Goal: Task Accomplishment & Management: Manage account settings

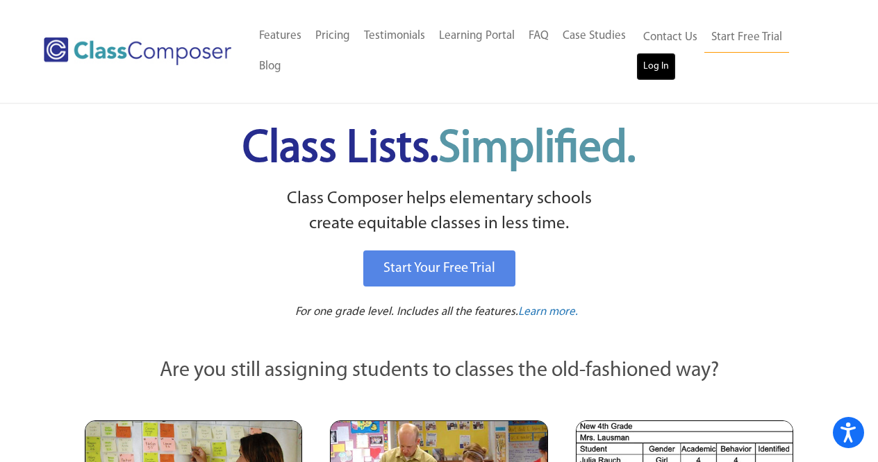
click at [650, 68] on link "Log In" at bounding box center [656, 67] width 40 height 28
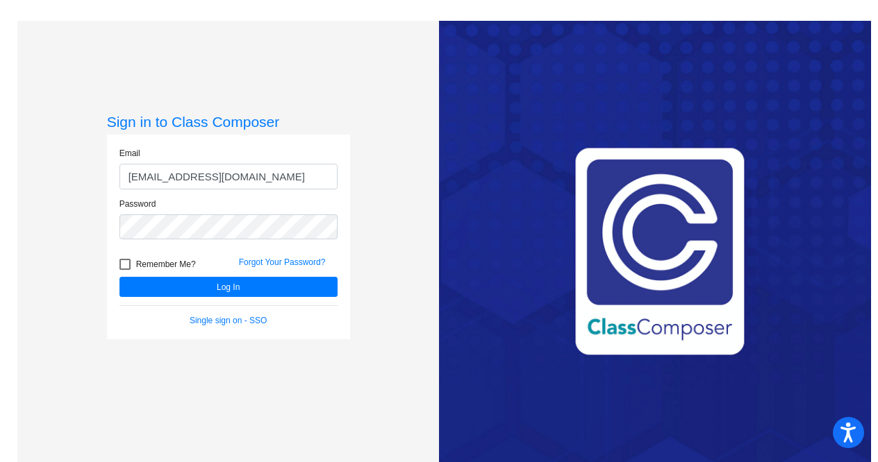
drag, startPoint x: 271, startPoint y: 178, endPoint x: 133, endPoint y: 176, distance: 138.2
click at [133, 176] on input "kelsey_malloy@msvl.k12.wa.us" at bounding box center [228, 177] width 218 height 26
click at [164, 176] on input "kelsey_malloy@msvl.k12.wa.us" at bounding box center [228, 177] width 218 height 26
drag, startPoint x: 190, startPoint y: 179, endPoint x: 108, endPoint y: 177, distance: 81.9
click at [109, 177] on div "Email kelsey_malloy@msvl.k12.wa.us" at bounding box center [228, 172] width 239 height 51
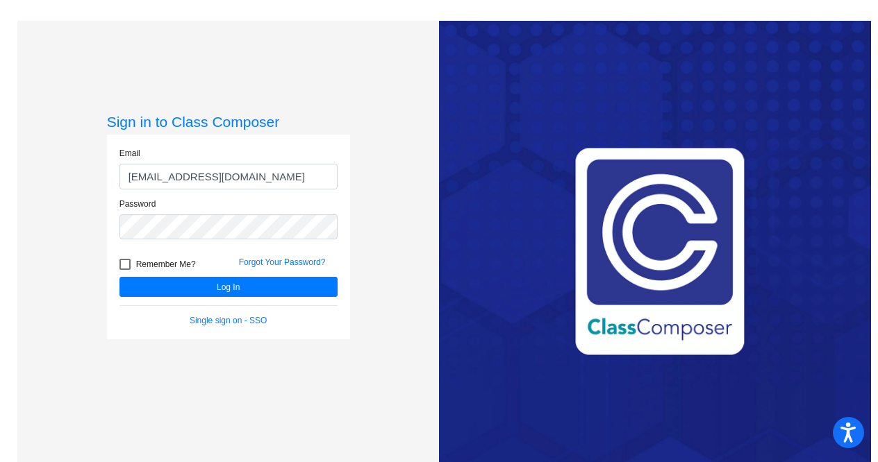
type input "trudi_rowlands@msvl.k12.wa.us"
click at [94, 229] on div "Sign in to Class Composer Email trudi_rowlands@msvl.k12.wa.us Password Remember…" at bounding box center [227, 252] width 421 height 462
click at [119, 277] on button "Log In" at bounding box center [228, 287] width 218 height 20
